Goal: Task Accomplishment & Management: Use online tool/utility

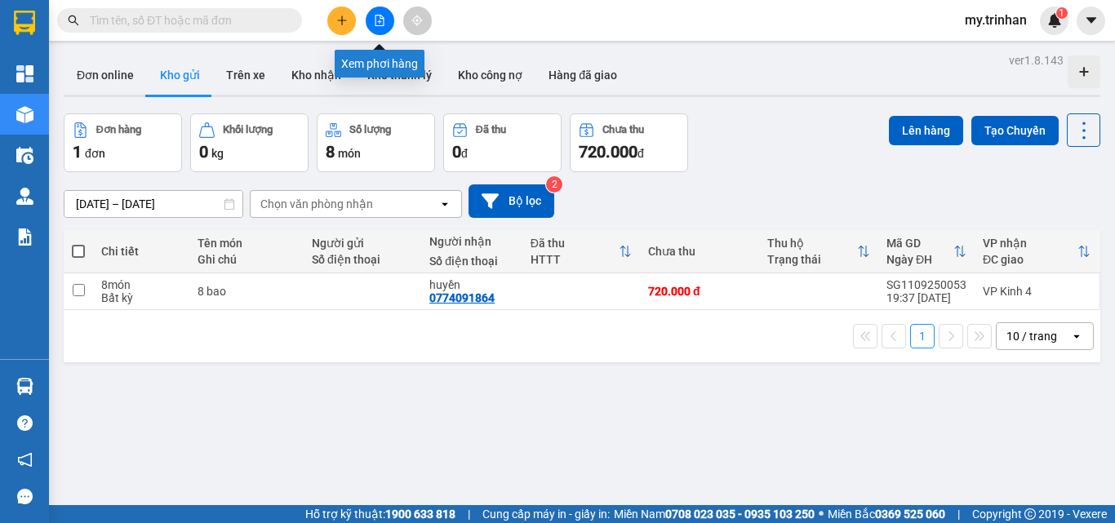
click at [380, 29] on button at bounding box center [380, 21] width 29 height 29
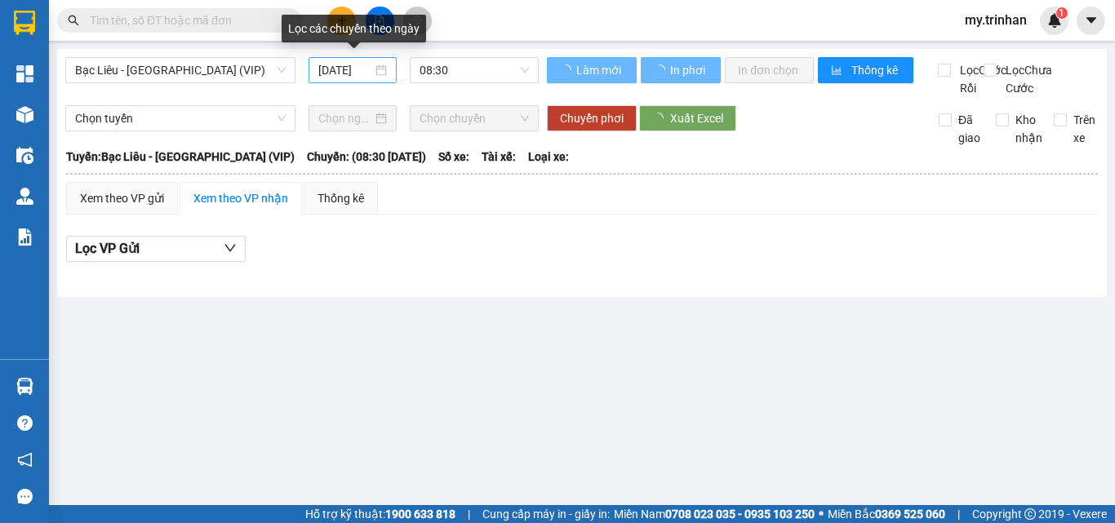
click at [351, 73] on input "[DATE]" at bounding box center [345, 70] width 54 height 18
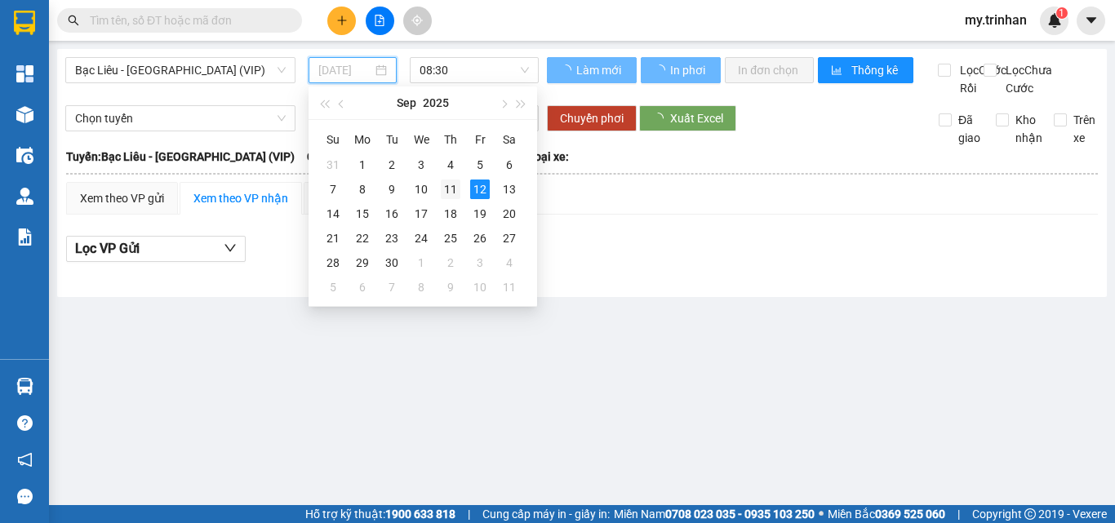
click at [451, 189] on div "11" at bounding box center [451, 190] width 20 height 20
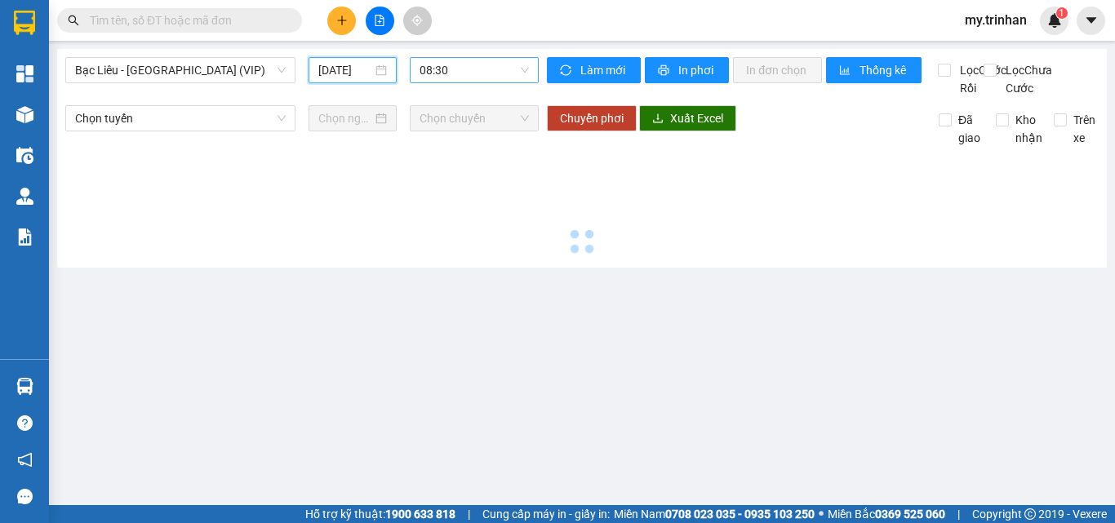
type input "[DATE]"
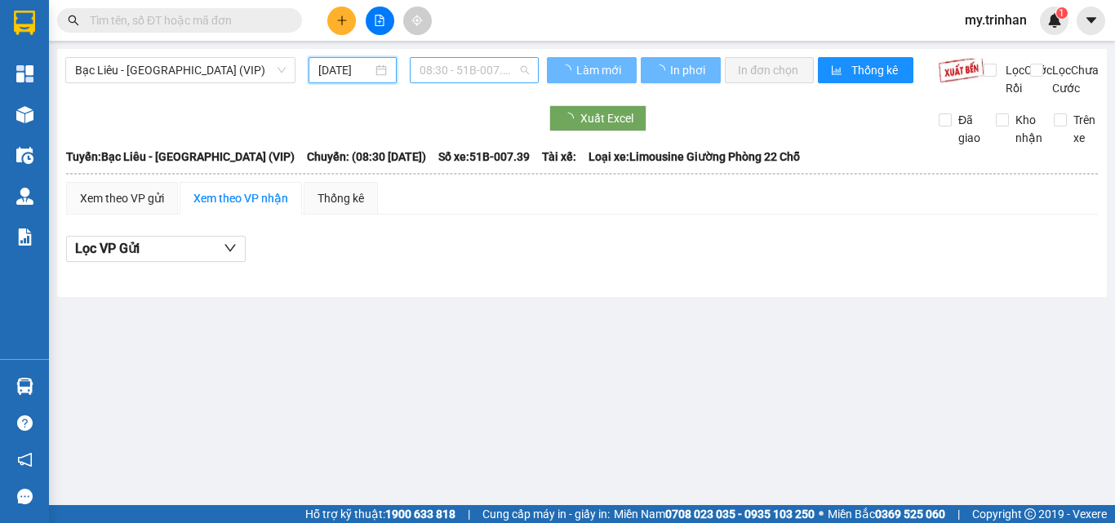
click at [450, 69] on span "08:30 - 51B-007.39" at bounding box center [474, 70] width 109 height 24
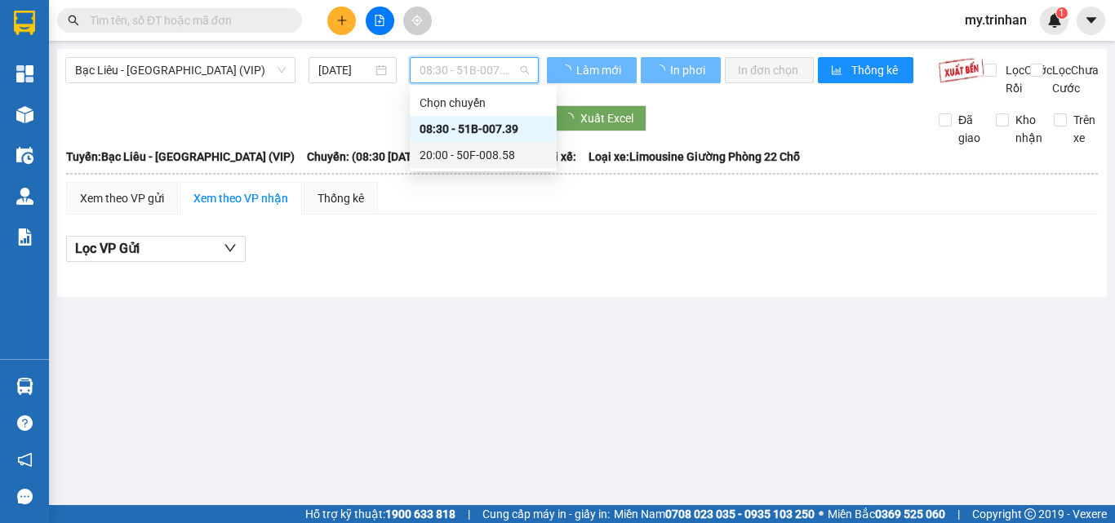
click at [453, 156] on div "20:00 - 50F-008.58" at bounding box center [483, 155] width 127 height 18
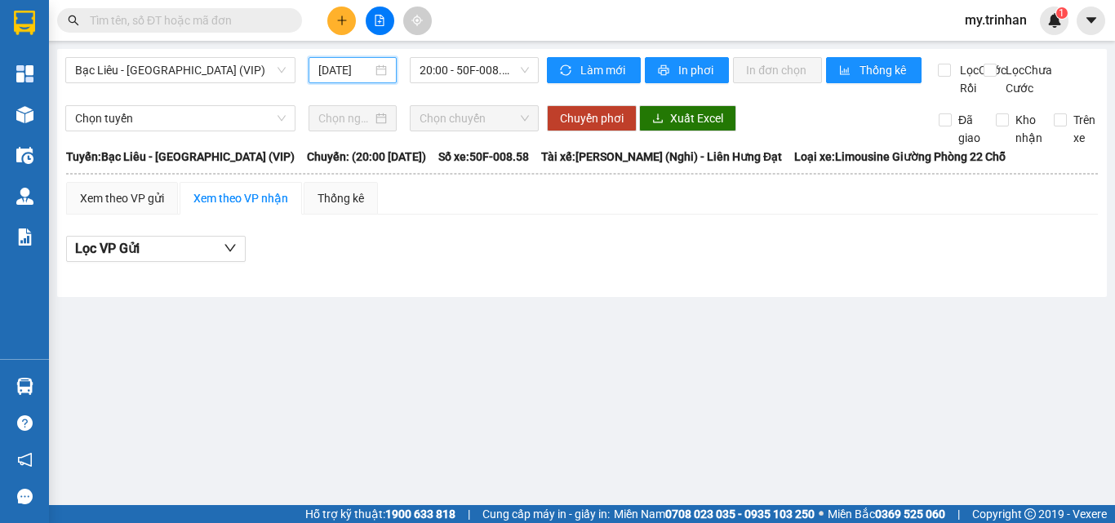
click at [355, 69] on input "[DATE]" at bounding box center [345, 70] width 54 height 18
click at [465, 73] on span "20:00 - 50F-008.58" at bounding box center [474, 70] width 109 height 24
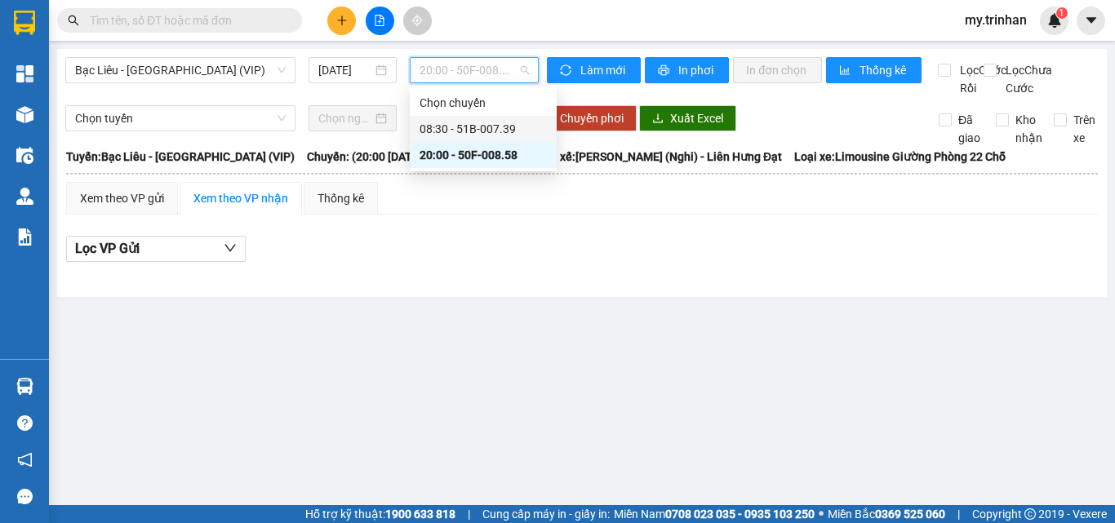
click at [456, 130] on div "08:30 - 51B-007.39" at bounding box center [483, 129] width 127 height 18
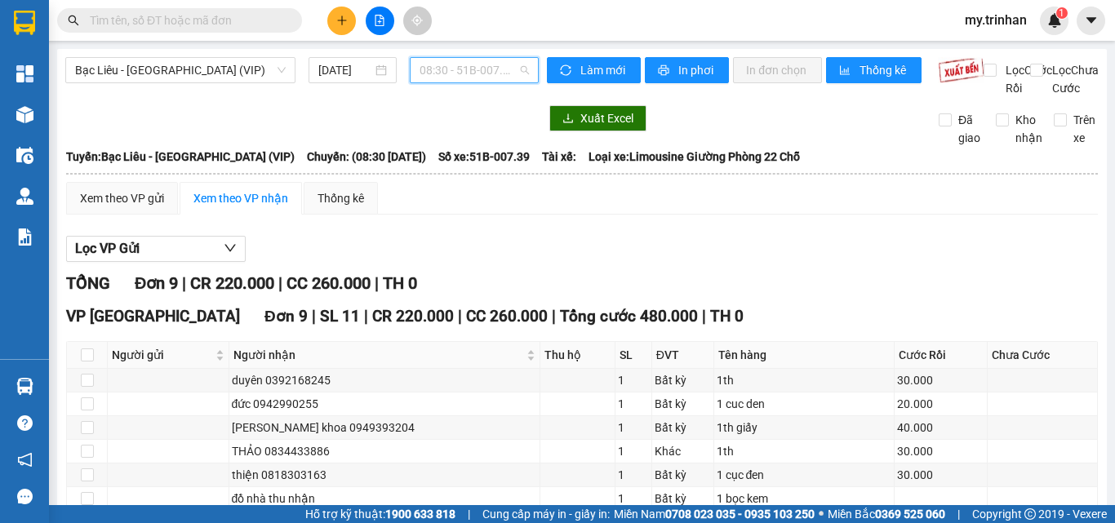
click at [454, 72] on span "08:30 - 51B-007.39" at bounding box center [474, 70] width 109 height 24
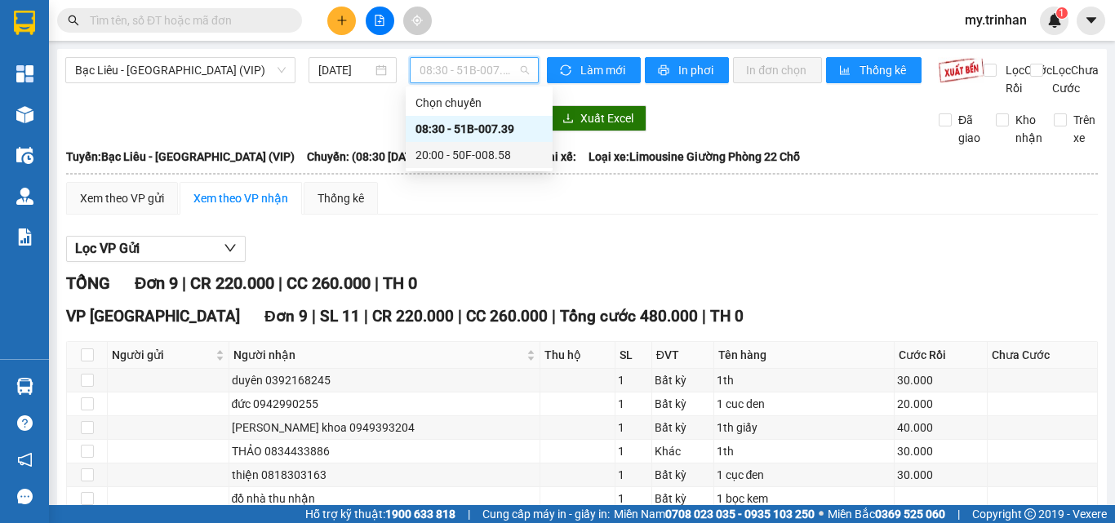
click at [451, 153] on div "20:00 - 50F-008.58" at bounding box center [479, 155] width 127 height 18
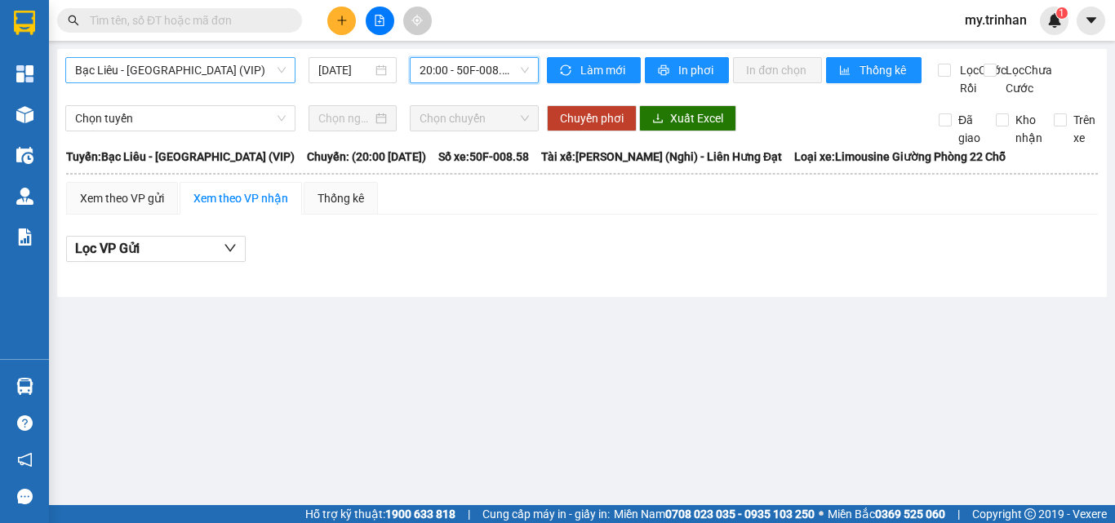
click at [213, 69] on span "Bạc Liêu - [GEOGRAPHIC_DATA] (VIP)" at bounding box center [180, 70] width 211 height 24
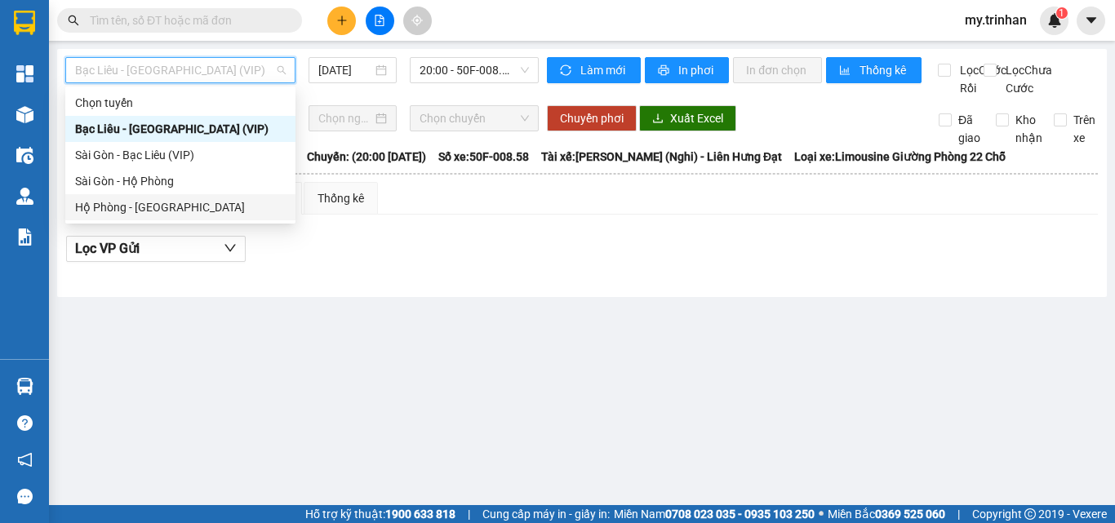
click at [203, 201] on div "Hộ Phòng - [GEOGRAPHIC_DATA]" at bounding box center [180, 207] width 211 height 18
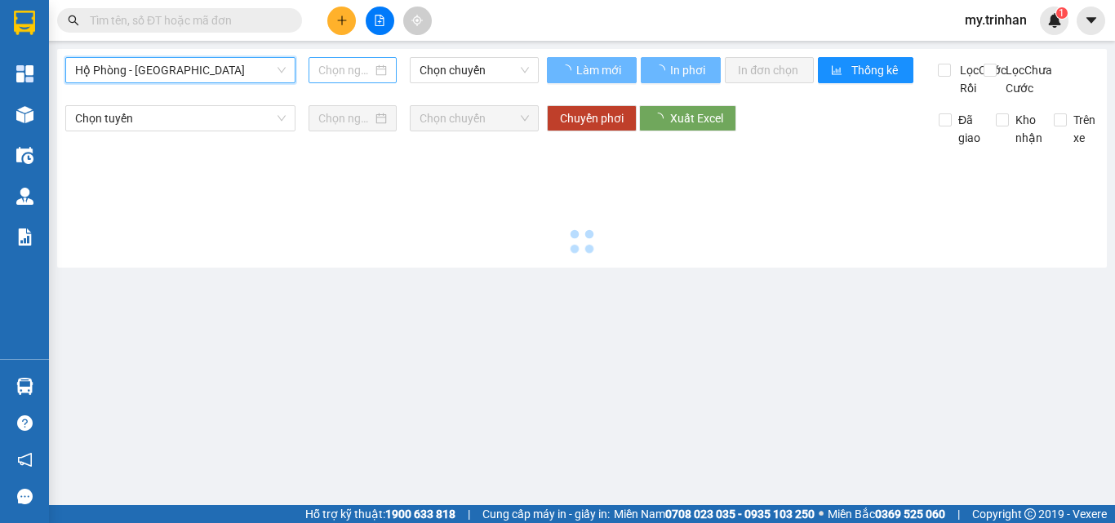
click at [327, 76] on input at bounding box center [345, 70] width 54 height 18
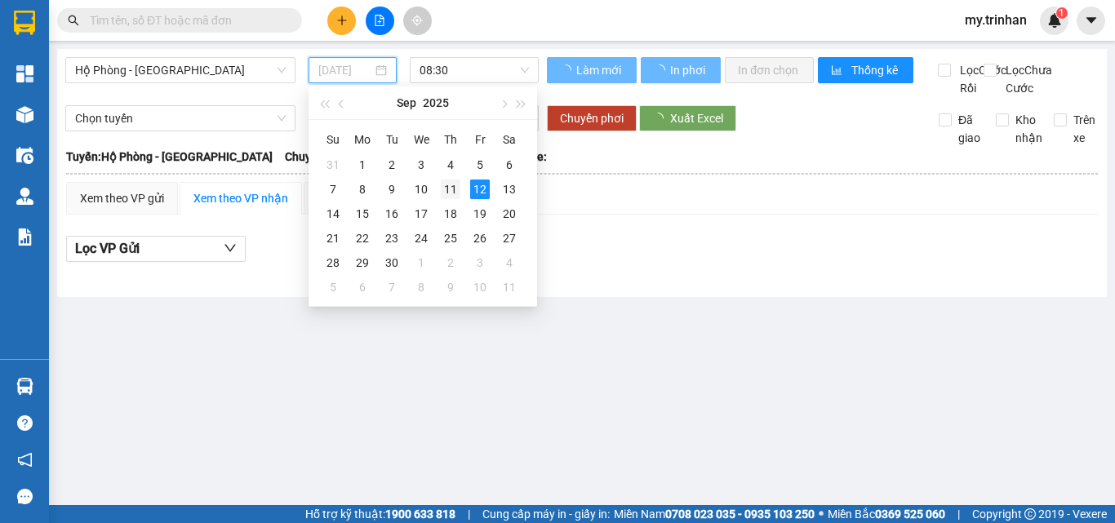
click at [457, 188] on div "11" at bounding box center [451, 190] width 20 height 20
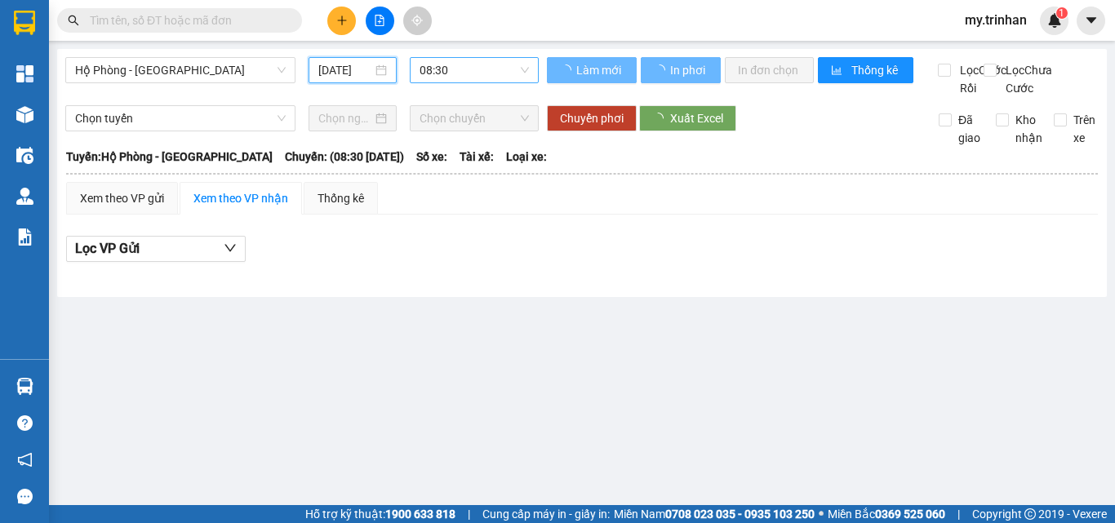
click at [453, 72] on span "08:30" at bounding box center [474, 70] width 109 height 24
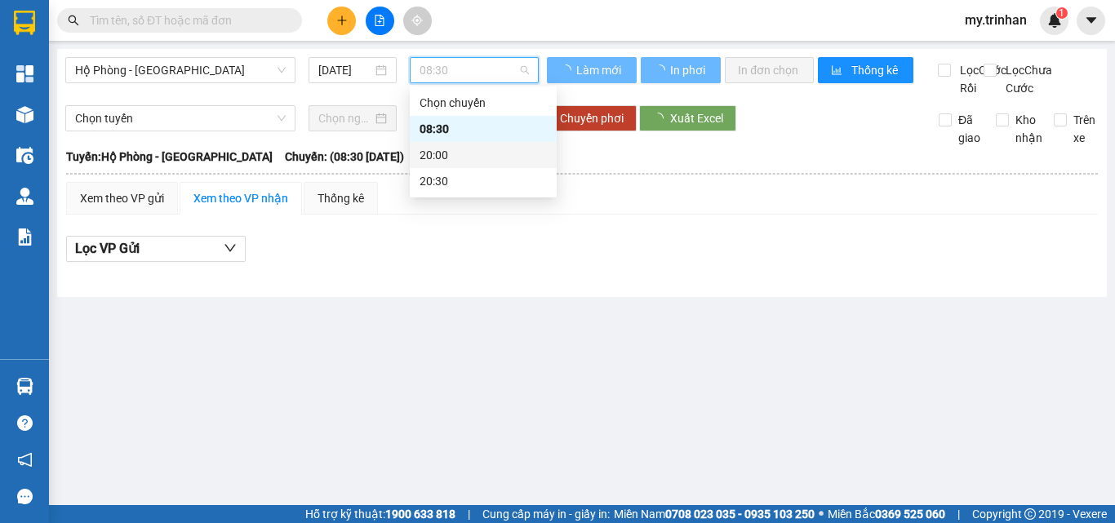
type input "[DATE]"
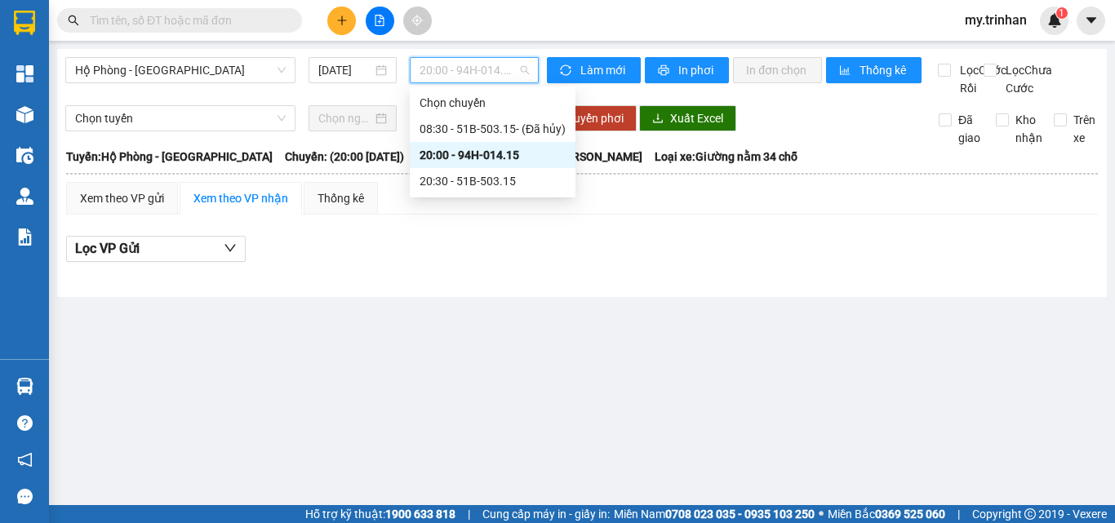
click at [434, 73] on span "20:00 - 94H-014.15" at bounding box center [474, 70] width 109 height 24
click at [444, 184] on div "20:30 - 51B-503.15" at bounding box center [493, 181] width 146 height 18
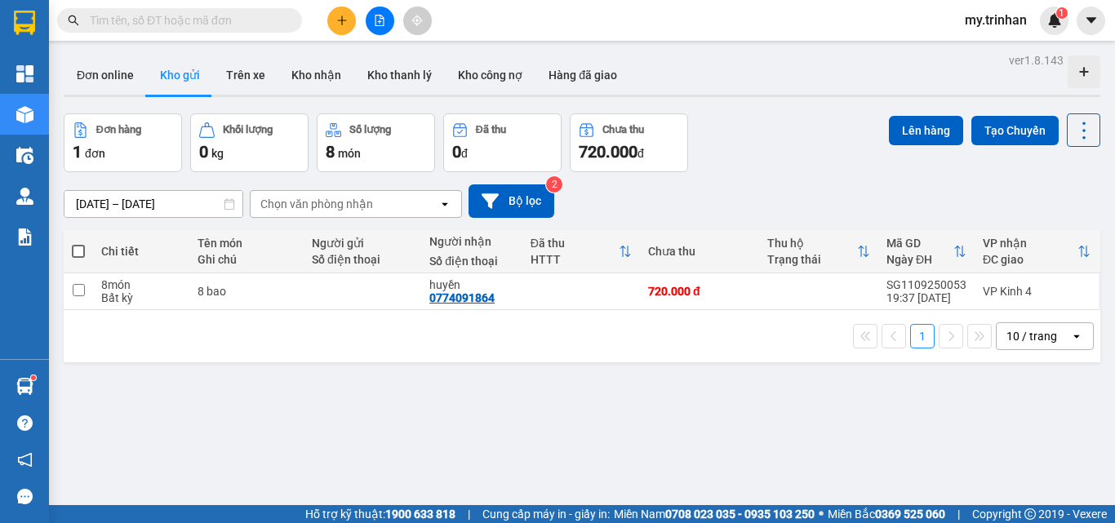
click at [423, 202] on div "Chọn văn phòng nhận" at bounding box center [345, 204] width 188 height 26
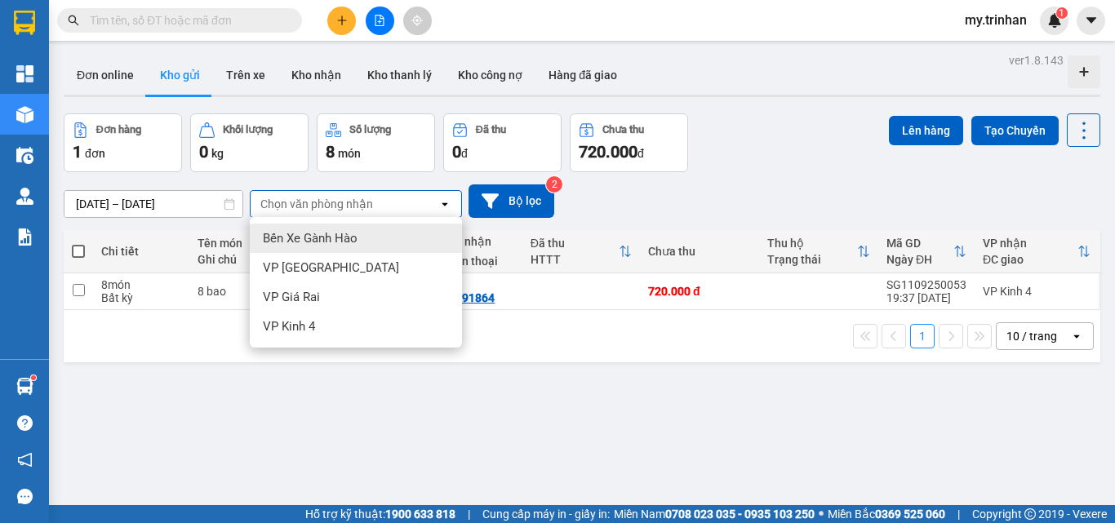
click at [367, 196] on div "Chọn văn phòng nhận" at bounding box center [316, 204] width 113 height 16
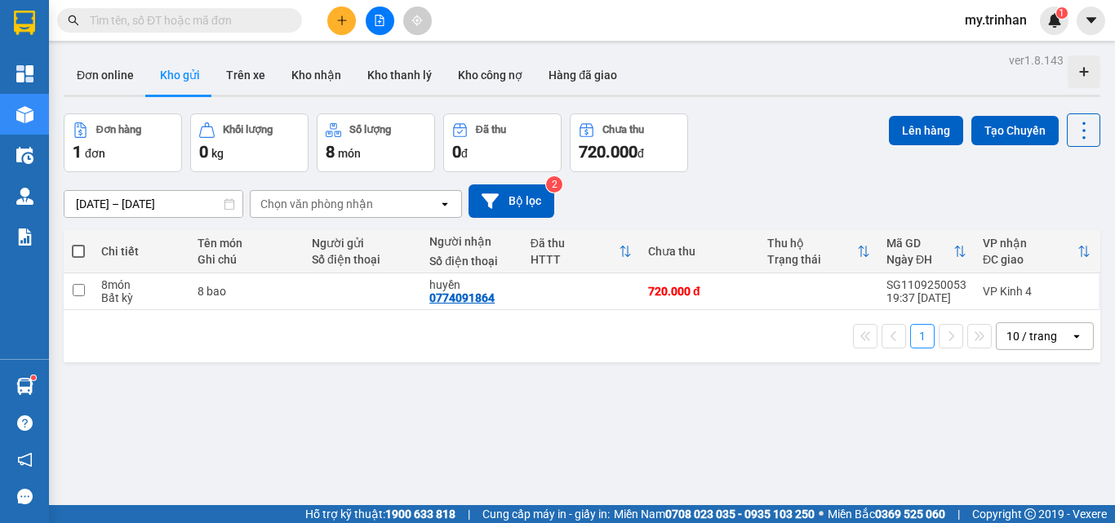
click at [234, 20] on input "text" at bounding box center [186, 20] width 193 height 18
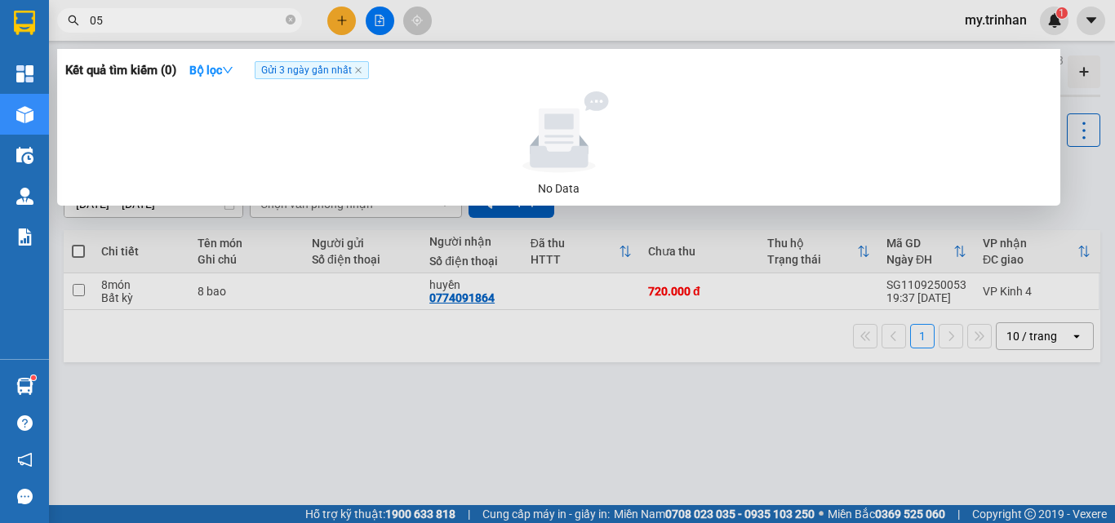
type input "055"
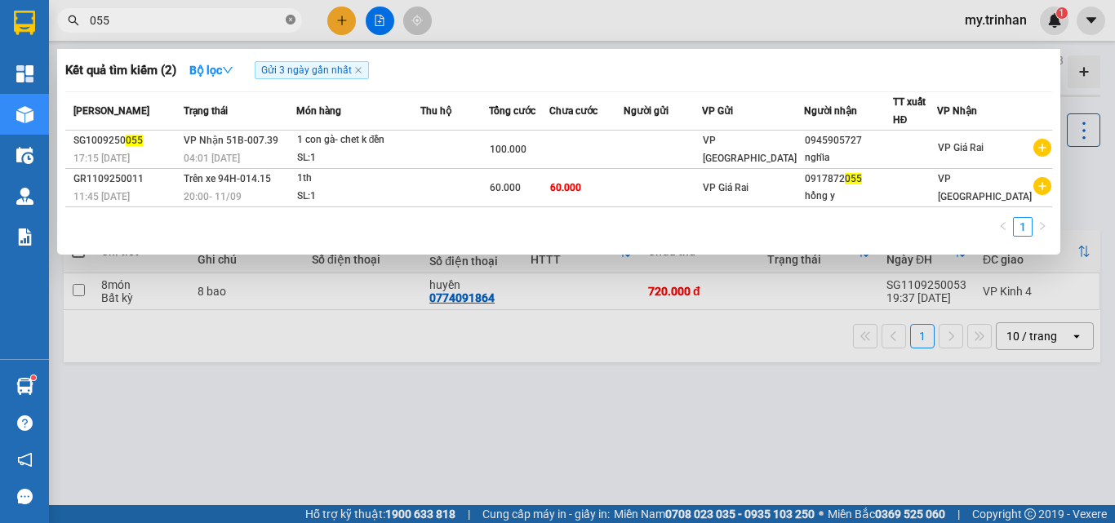
click at [292, 22] on icon "close-circle" at bounding box center [291, 20] width 10 height 10
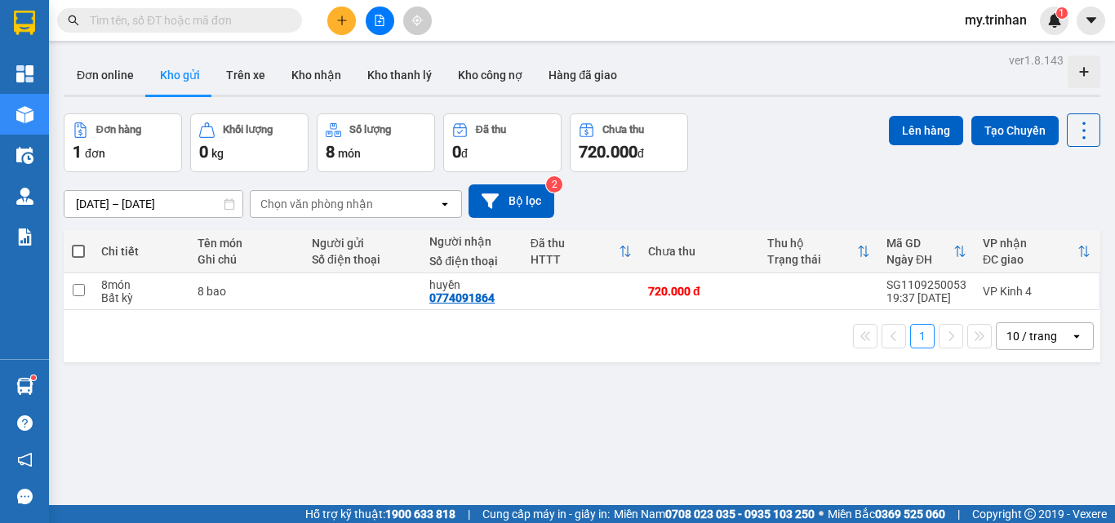
click at [373, 205] on div "Chọn văn phòng nhận" at bounding box center [345, 204] width 188 height 26
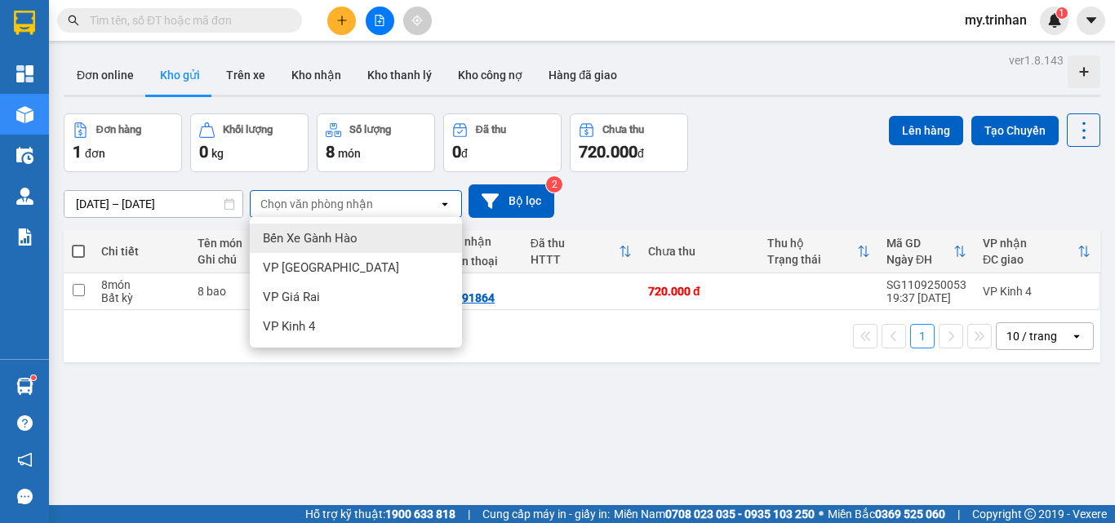
click at [373, 205] on div "Chọn văn phòng nhận" at bounding box center [345, 204] width 188 height 26
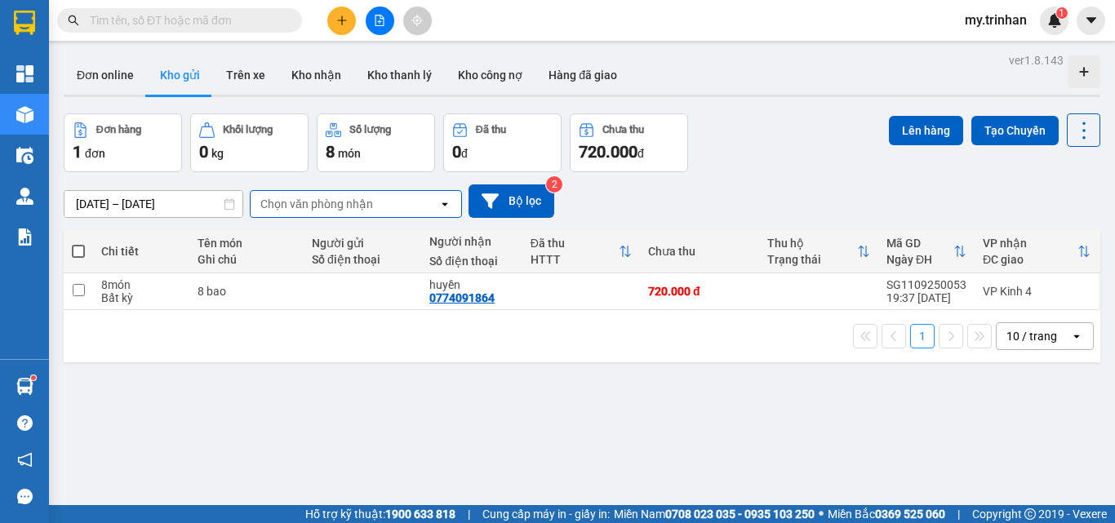
click at [643, 208] on div "[DATE] – [DATE] Press the down arrow key to interact with the calendar and sele…" at bounding box center [582, 201] width 1037 height 33
click at [639, 205] on div "[DATE] – [DATE] Press the down arrow key to interact with the calendar and sele…" at bounding box center [582, 201] width 1037 height 33
click at [565, 191] on div "[DATE] – [DATE] Press the down arrow key to interact with the calendar and sele…" at bounding box center [582, 201] width 1037 height 33
click at [594, 193] on div "[DATE] – [DATE] Press the down arrow key to interact with the calendar and sele…" at bounding box center [582, 201] width 1037 height 33
click at [602, 188] on div "[DATE] – [DATE] Press the down arrow key to interact with the calendar and sele…" at bounding box center [582, 201] width 1037 height 33
